Goal: Find contact information: Find contact information

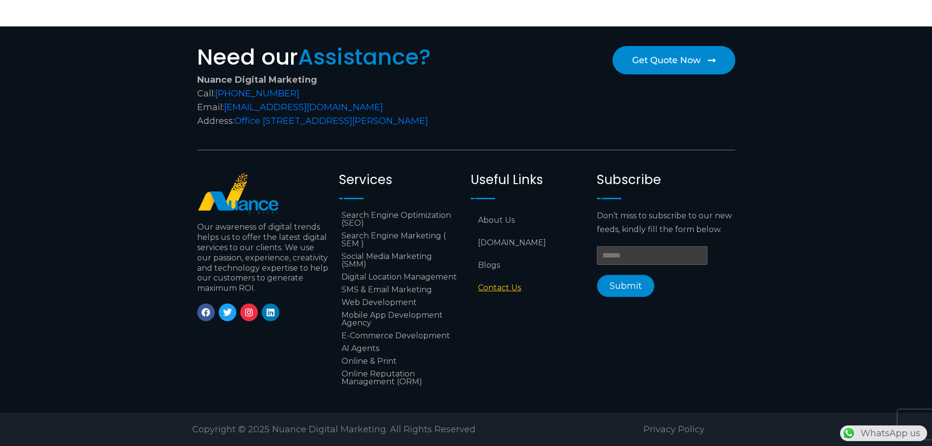
scroll to position [0, 258]
click at [512, 278] on link "Contact Us" at bounding box center [529, 287] width 116 height 23
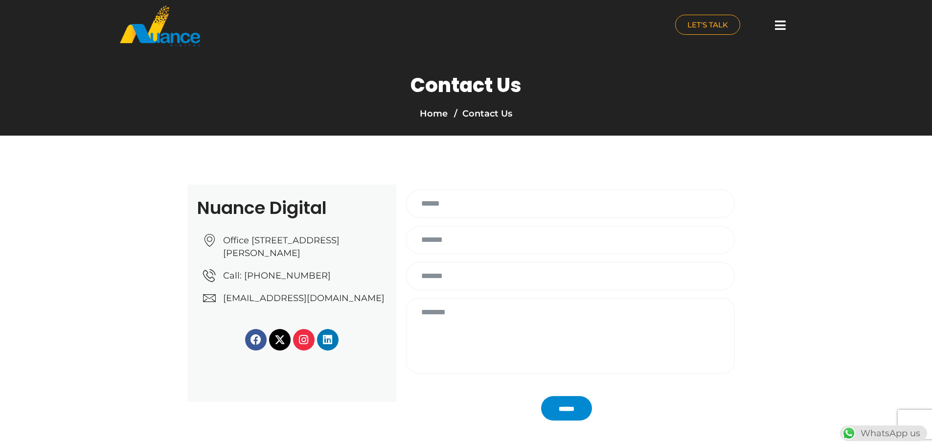
drag, startPoint x: 38, startPoint y: 273, endPoint x: 217, endPoint y: 310, distance: 183.4
click at [38, 273] on section "Nuance Digital Office No: 31، Al Malki Business Center, New Al Mirqab, Jawaan S…" at bounding box center [466, 293] width 932 height 315
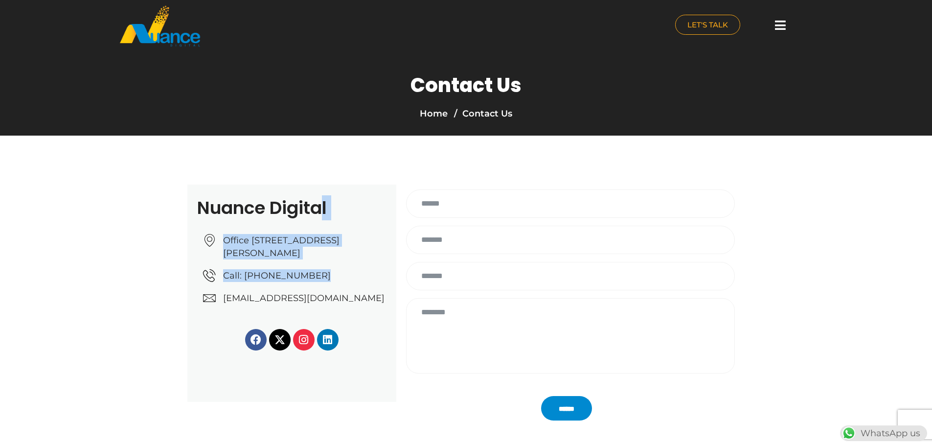
drag, startPoint x: 320, startPoint y: 195, endPoint x: 351, endPoint y: 290, distance: 99.5
click at [351, 290] on div "Nuance Digital Office No: 31، Al Malki Business Center, New Al Mirqab, Jawaan S…" at bounding box center [291, 292] width 209 height 217
copy div "l Office No: 31، Al Malki Business Center, New Al Mirqab, Jawaan Street, Doha –…"
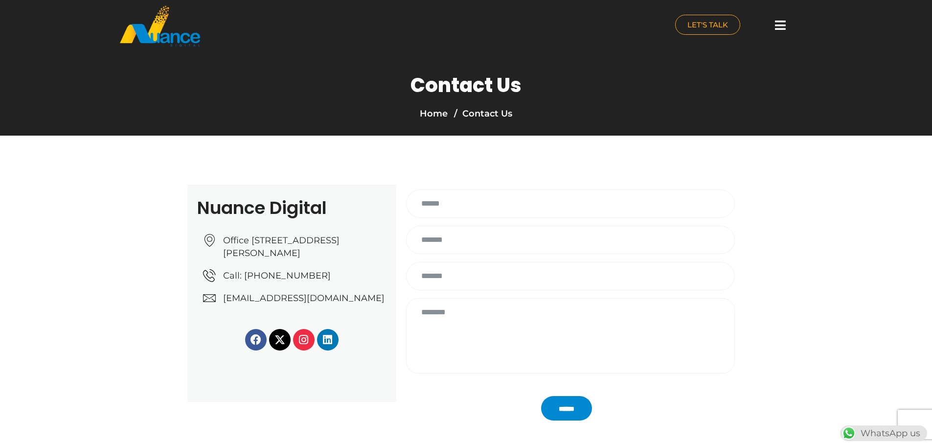
click at [257, 131] on div "Contact Us Home Contact Us" at bounding box center [466, 98] width 533 height 73
drag, startPoint x: 270, startPoint y: 223, endPoint x: 377, endPoint y: 313, distance: 140.3
click at [377, 313] on div "Nuance Digital Office No: 31، Al Malki Business Center, New Al Mirqab, Jawaan S…" at bounding box center [291, 292] width 209 height 217
copy ul "31، Al Malki Business Center, New Al Mirqab, Jawaan Street, Doha – Qatar Call: …"
